Goal: Task Accomplishment & Management: Use online tool/utility

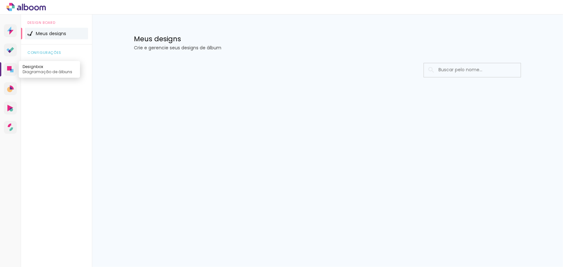
click at [13, 71] on icon at bounding box center [11, 70] width 3 height 3
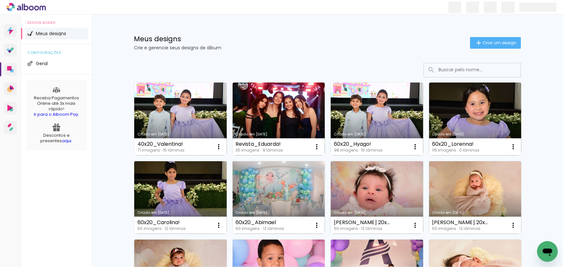
click at [551, 247] on icon "Abrir janela de mensagens" at bounding box center [548, 252] width 12 height 12
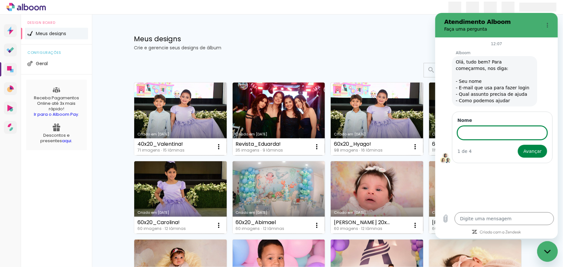
click at [542, 96] on div "Alboom diz: Olá, tudo bem? Para começarmos, nos diga: - Seu nome - E-mail que u…" at bounding box center [499, 80] width 118 height 51
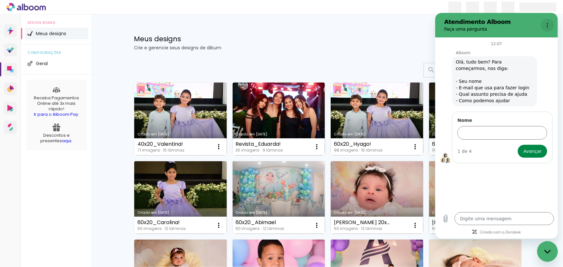
click at [548, 20] on button "Menu de opções" at bounding box center [547, 24] width 13 height 13
click at [360, 28] on div "Meus designs Crie e gerencie seus designs de álbum Criar um design" at bounding box center [328, 36] width 420 height 42
click at [546, 247] on div "Fechar janela de mensagens" at bounding box center [547, 251] width 19 height 19
type textarea "x"
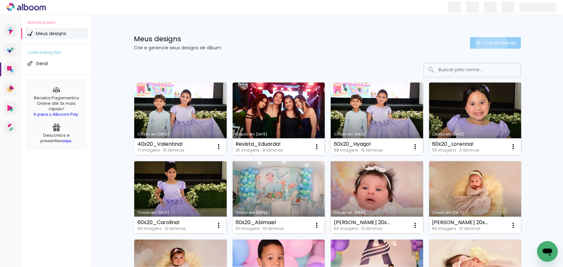
click at [488, 44] on span "Criar um design" at bounding box center [500, 43] width 34 height 4
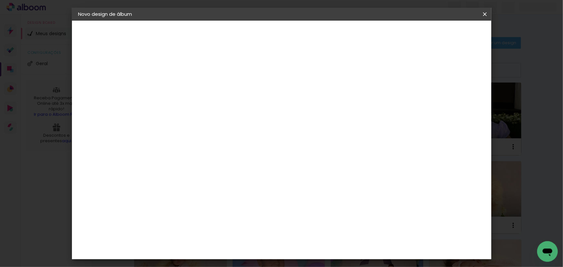
click at [184, 89] on input at bounding box center [184, 87] width 0 height 10
type input "h"
type input "Heitor_60x20!"
type paper-input "Heitor_60x20!"
click at [250, 37] on paper-button "Avançar" at bounding box center [235, 34] width 32 height 11
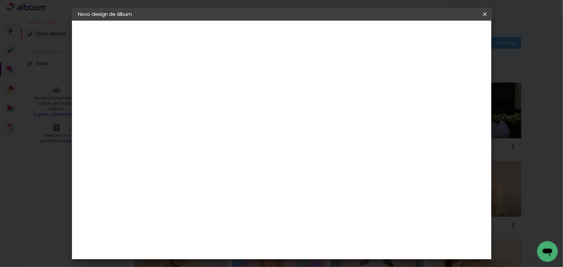
click at [0, 0] on slot "Tamanho Livre" at bounding box center [0, 0] width 0 height 0
click at [0, 0] on slot "Avançar" at bounding box center [0, 0] width 0 height 0
drag, startPoint x: 168, startPoint y: 184, endPoint x: 161, endPoint y: 183, distance: 7.5
click at [161, 184] on input "30" at bounding box center [163, 184] width 17 height 10
type input "20"
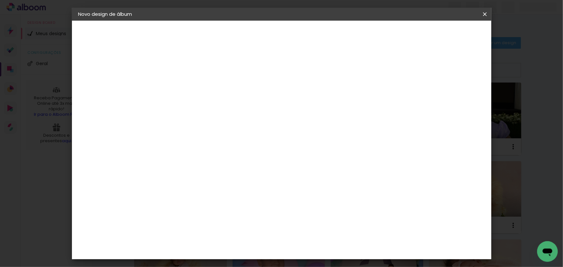
type paper-input "20"
type input "6"
type paper-input "6"
click at [455, 94] on input "6" at bounding box center [452, 98] width 12 height 10
type input "7"
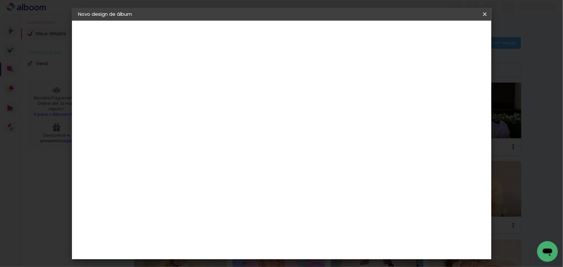
type paper-input "7"
click at [455, 94] on input "7" at bounding box center [452, 98] width 12 height 10
type input "6"
type paper-input "6"
click at [455, 98] on input "6" at bounding box center [452, 98] width 12 height 10
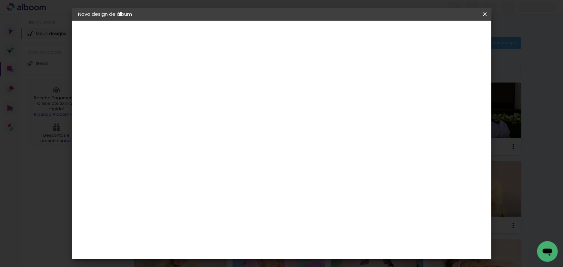
type input "5"
type paper-input "5"
click at [455, 98] on input "5" at bounding box center [452, 98] width 12 height 10
type input "4"
type paper-input "4"
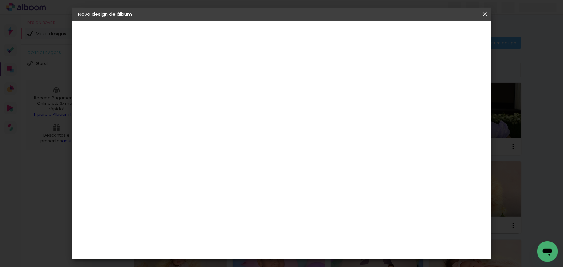
click at [455, 98] on input "4" at bounding box center [452, 98] width 12 height 10
type input "3"
type paper-input "3"
click at [455, 98] on input "3" at bounding box center [453, 98] width 12 height 10
type input "2"
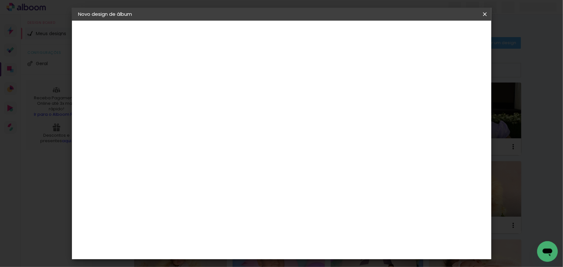
type paper-input "2"
click at [458, 100] on input "2" at bounding box center [454, 98] width 12 height 10
type input "1"
type paper-input "1"
click at [458, 100] on input "1" at bounding box center [456, 98] width 12 height 10
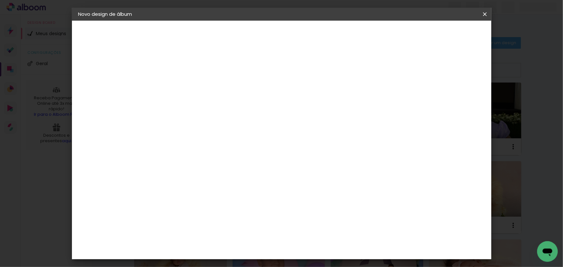
type input "0"
click at [458, 100] on input "0" at bounding box center [457, 98] width 12 height 10
click at [413, 74] on div at bounding box center [410, 74] width 6 height 6
type paper-checkbox "on"
click at [413, 75] on div at bounding box center [410, 74] width 6 height 6
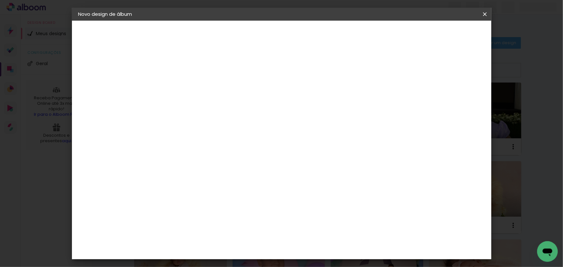
click at [413, 75] on div at bounding box center [410, 74] width 6 height 6
click at [445, 33] on span "Iniciar design" at bounding box center [430, 34] width 29 height 5
